Goal: Information Seeking & Learning: Learn about a topic

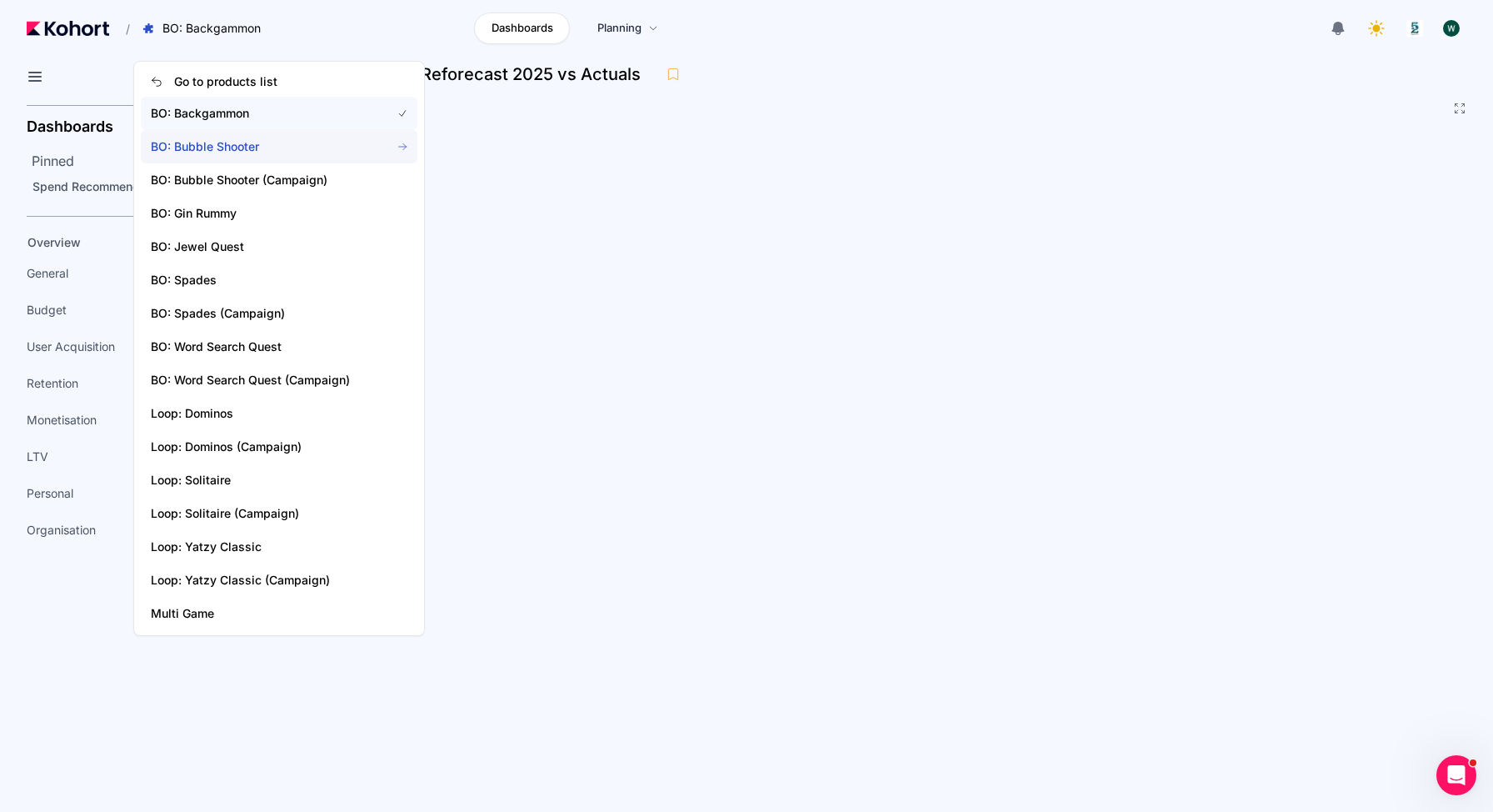
click at [212, 151] on span "BO: Bubble Shooter" at bounding box center [261, 147] width 220 height 16
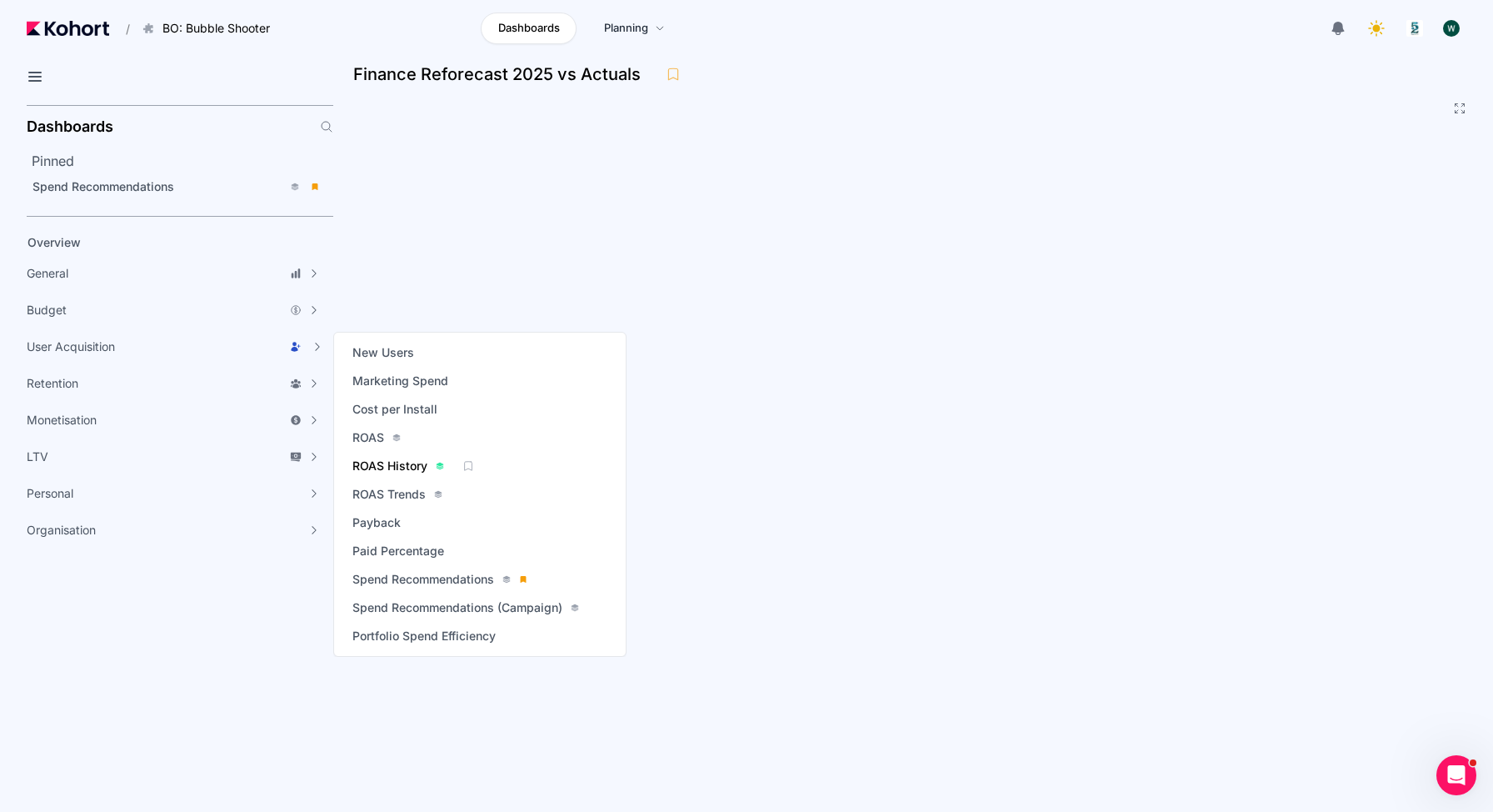
click at [419, 464] on span "ROAS History" at bounding box center [390, 466] width 75 height 16
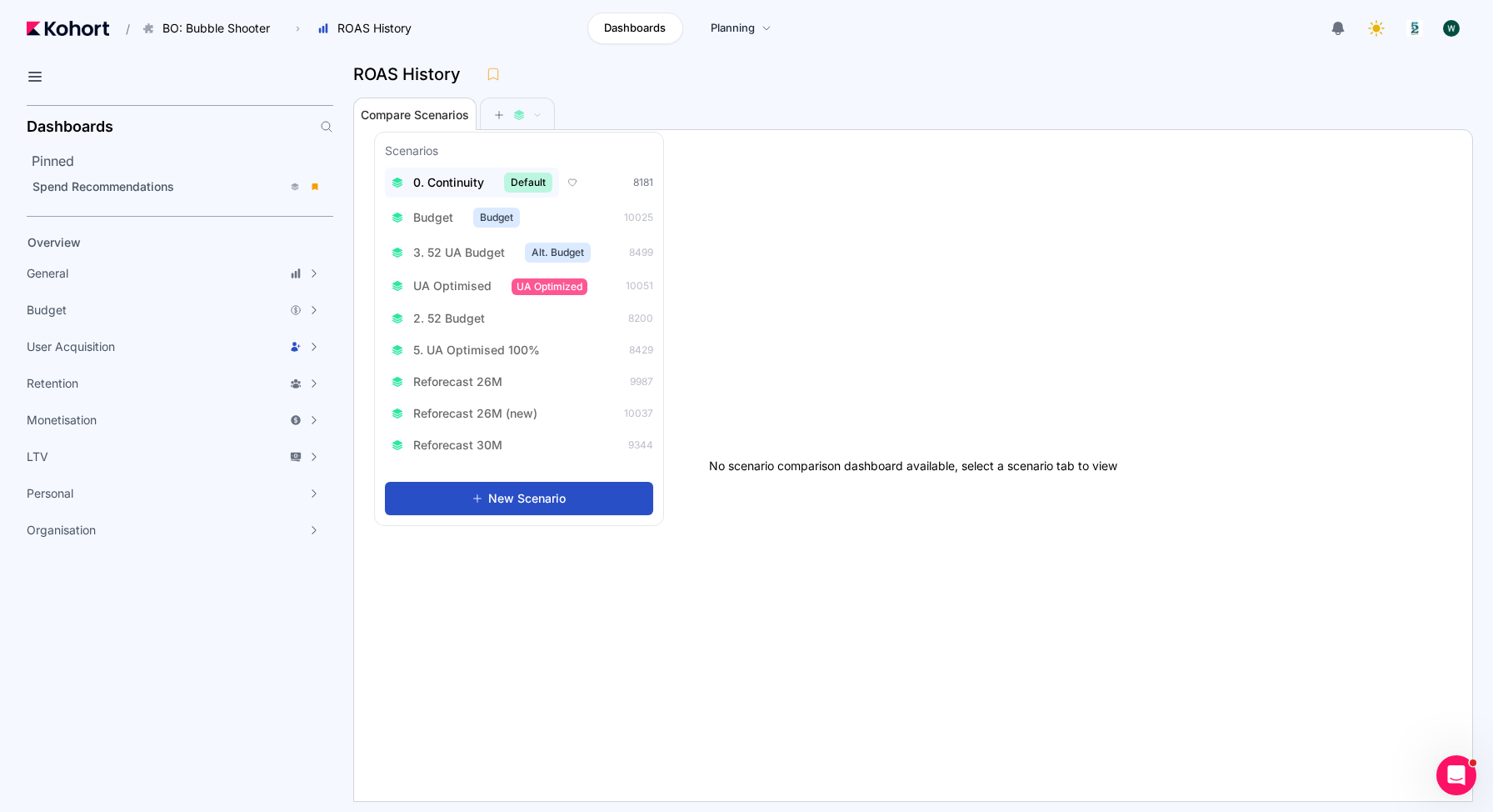
click at [472, 176] on span "0. Continuity" at bounding box center [448, 182] width 71 height 16
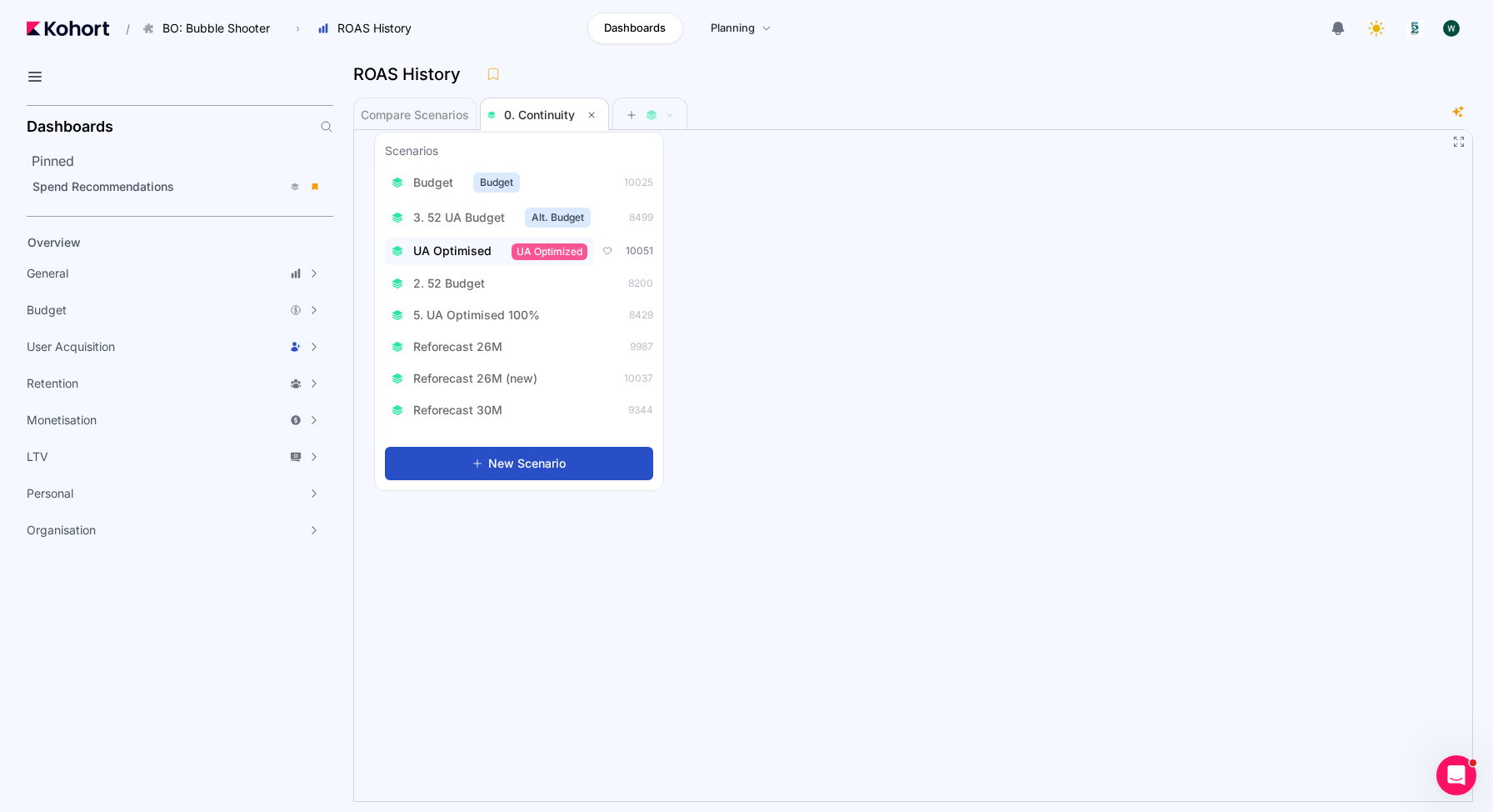
click at [456, 250] on span "UA Optimised" at bounding box center [452, 251] width 78 height 16
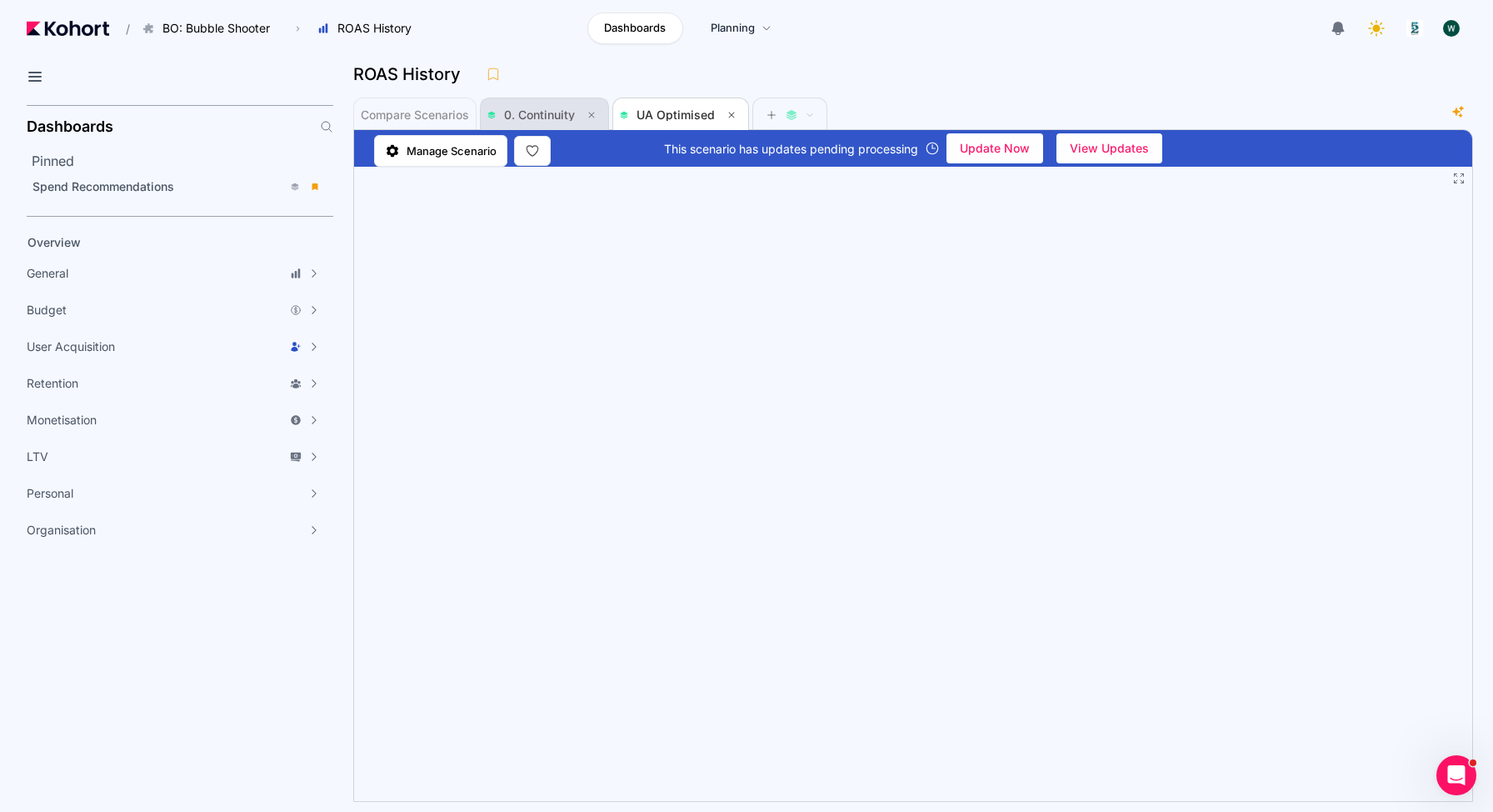
click at [555, 108] on span "0. Continuity" at bounding box center [539, 114] width 71 height 14
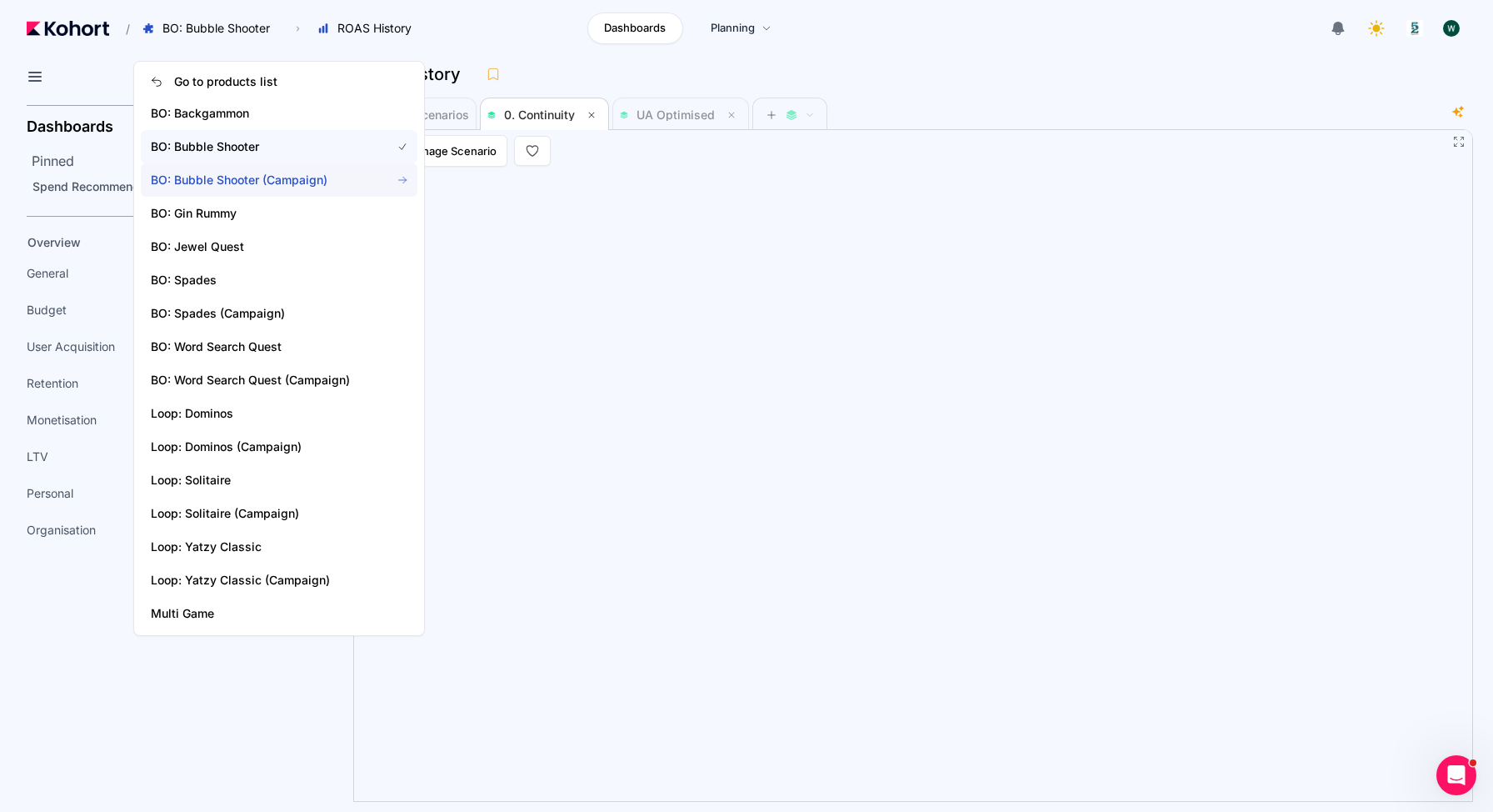
click at [260, 173] on span "BO: Bubble Shooter (Campaign)" at bounding box center [261, 180] width 220 height 16
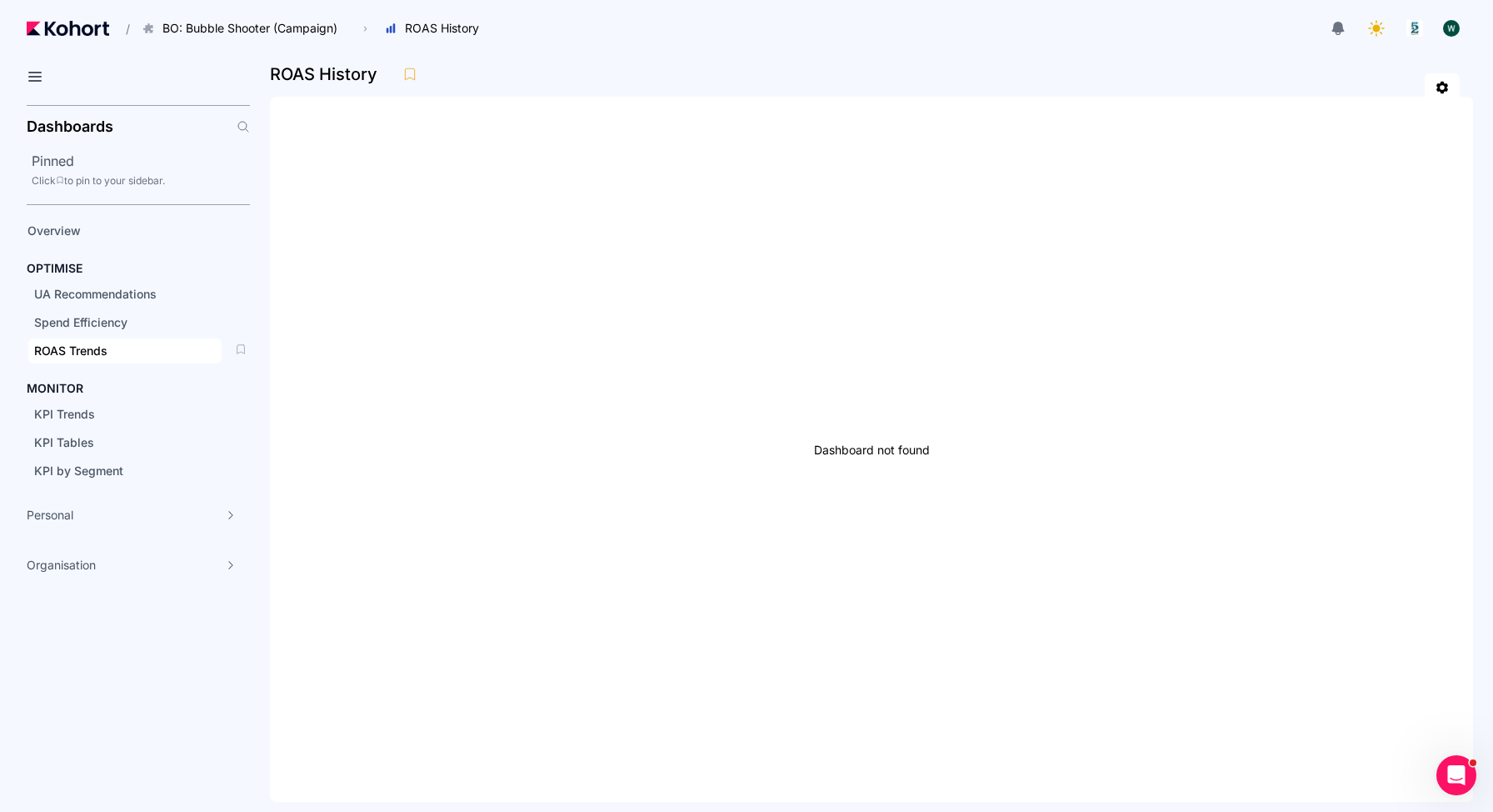
click at [80, 348] on span "ROAS Trends" at bounding box center [71, 350] width 73 height 14
